Goal: Information Seeking & Learning: Learn about a topic

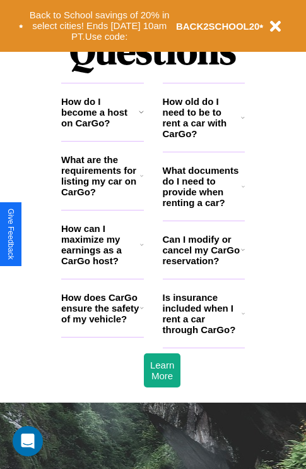
scroll to position [1530, 0]
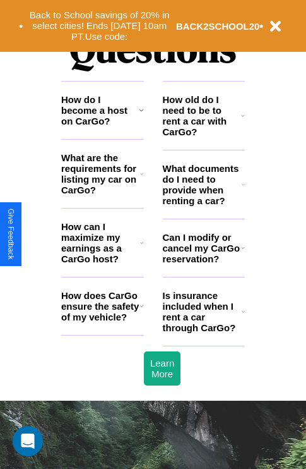
click at [102, 263] on h3 "How can I maximize my earnings as a CarGo host?" at bounding box center [100, 242] width 79 height 43
click at [243, 253] on icon at bounding box center [243, 248] width 4 height 10
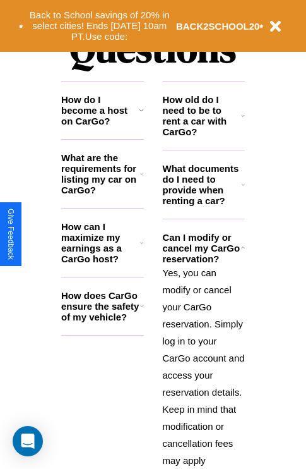
click at [203, 136] on h3 "How old do I need to be to rent a car with CarGo?" at bounding box center [202, 115] width 79 height 43
click at [243, 249] on polyline at bounding box center [242, 248] width 3 height 2
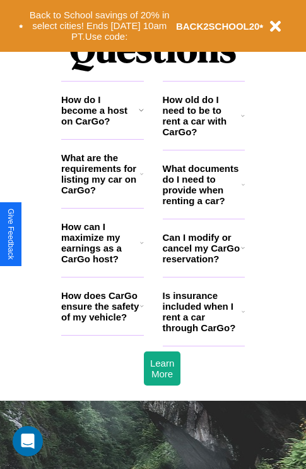
click at [243, 316] on icon at bounding box center [243, 311] width 3 height 10
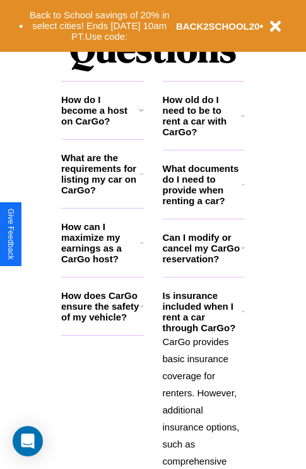
click at [203, 205] on h3 "What documents do I need to provide when renting a car?" at bounding box center [203, 184] width 80 height 43
